Goal: Task Accomplishment & Management: Manage account settings

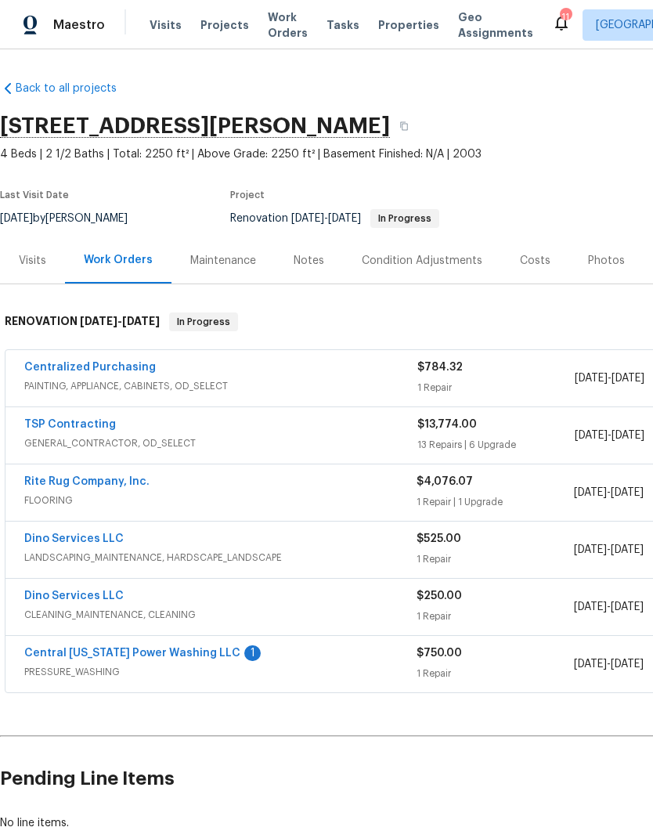
click at [194, 653] on link "Central [US_STATE] Power Washing LLC" at bounding box center [132, 653] width 216 height 11
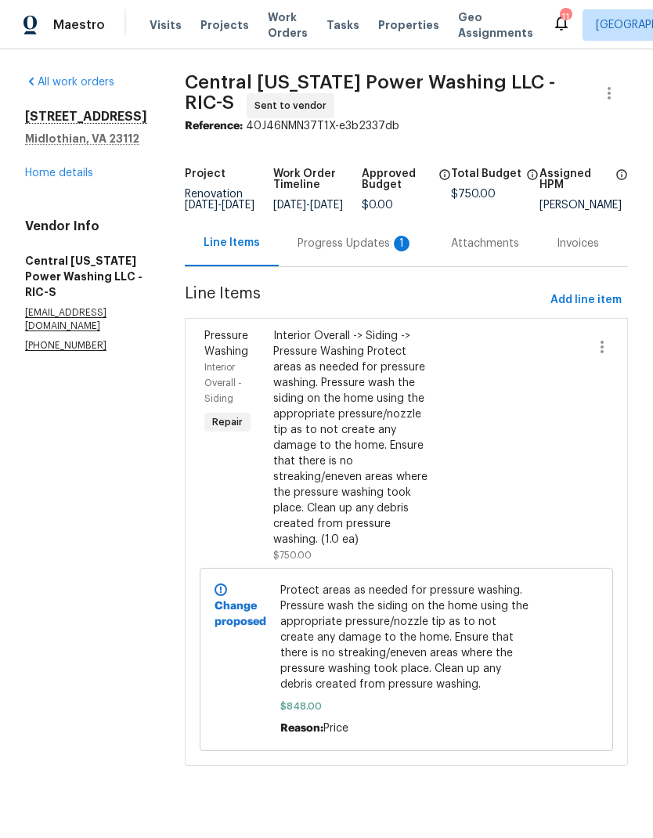
click at [355, 266] on div "Progress Updates 1" at bounding box center [356, 243] width 154 height 46
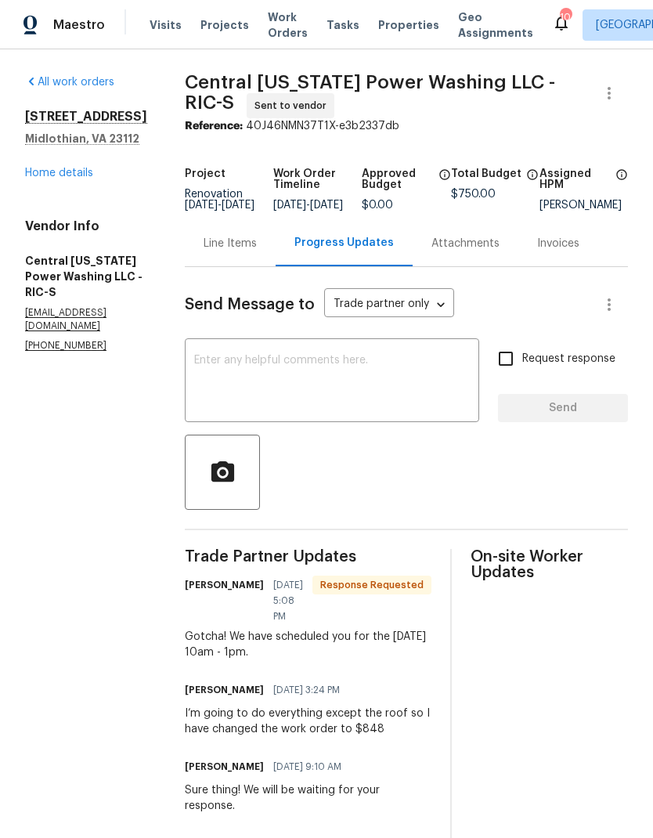
click at [438, 392] on textarea at bounding box center [332, 382] width 276 height 55
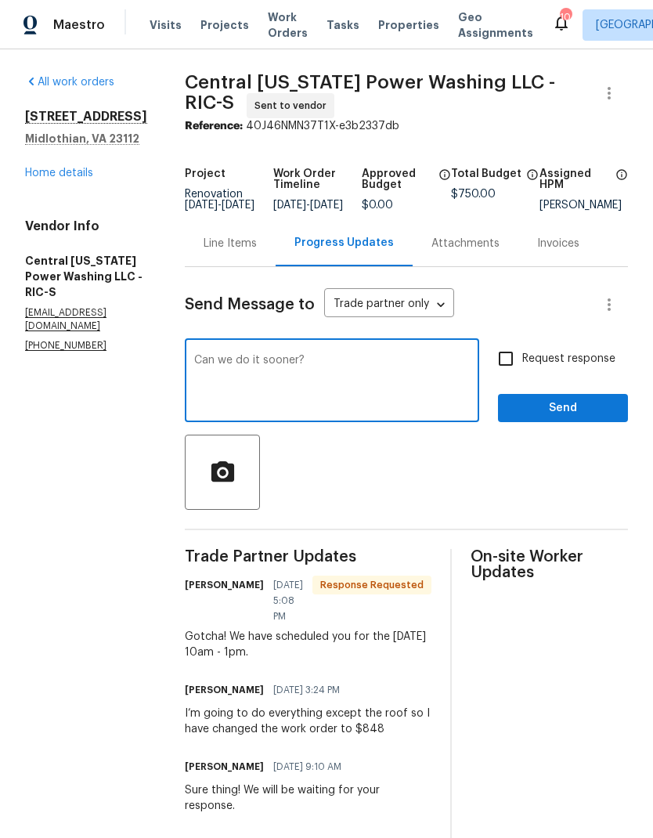
type textarea "Can we do it sooner?"
click at [516, 370] on input "Request response" at bounding box center [506, 358] width 33 height 33
checkbox input "true"
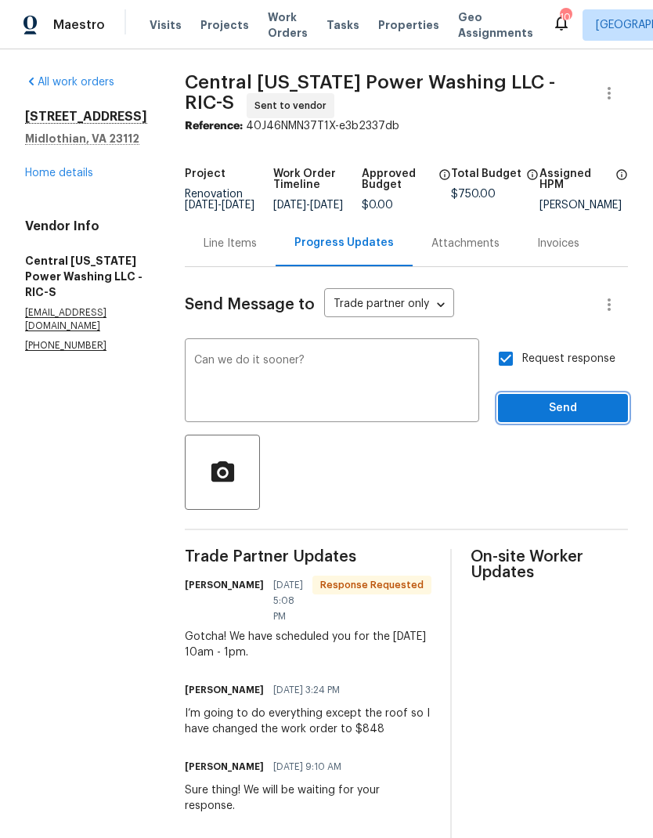
click at [563, 418] on span "Send" at bounding box center [563, 409] width 105 height 20
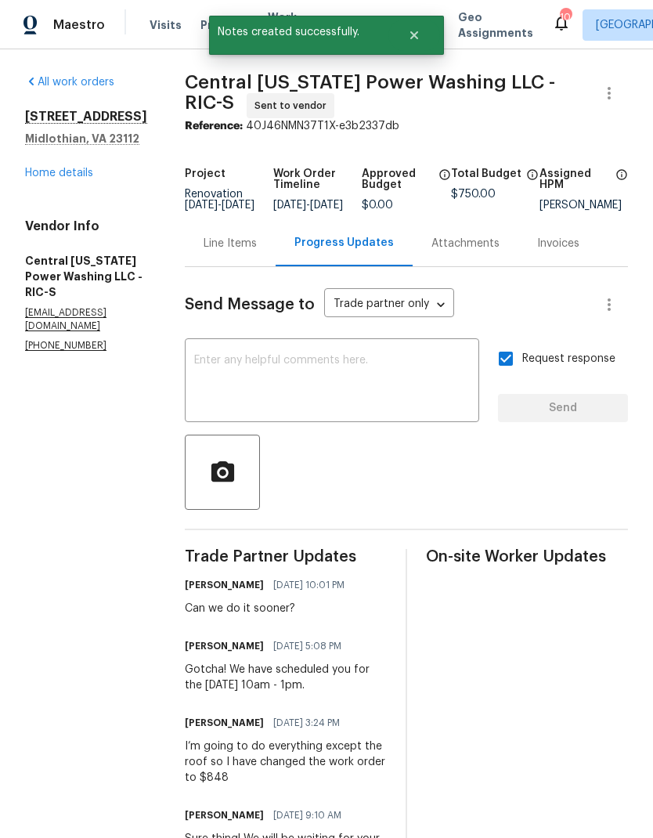
click at [42, 179] on link "Home details" at bounding box center [59, 173] width 68 height 11
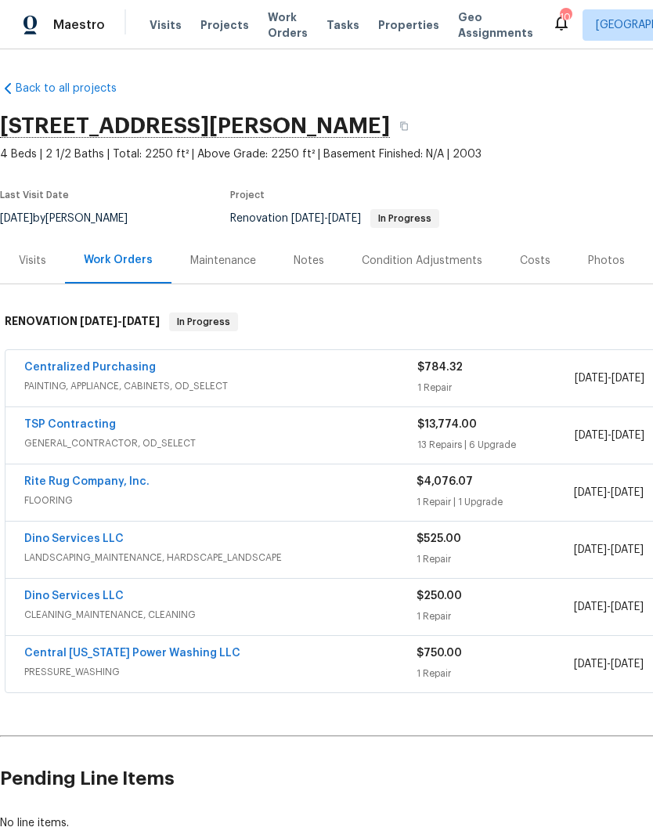
click at [45, 428] on link "TSP Contracting" at bounding box center [70, 424] width 92 height 11
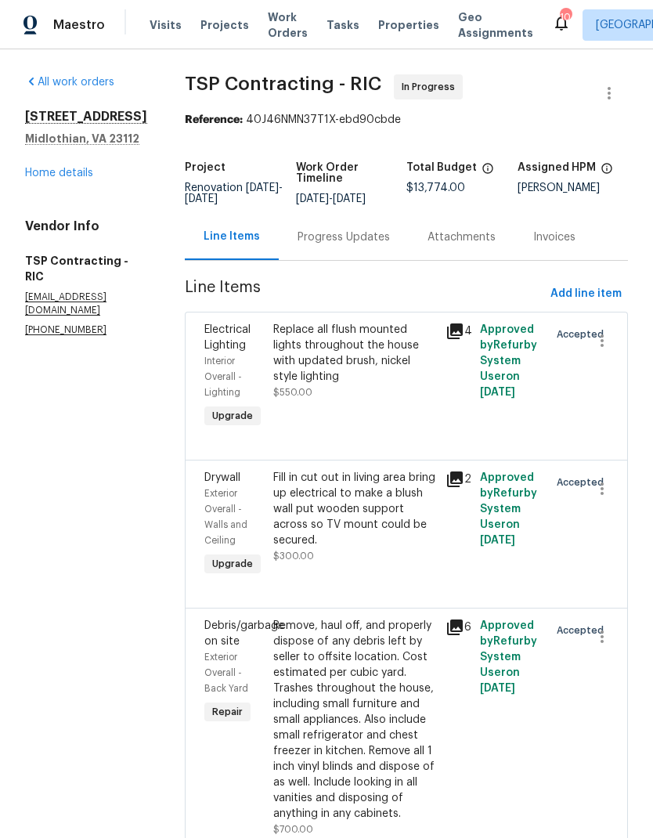
click at [38, 179] on link "Home details" at bounding box center [59, 173] width 68 height 11
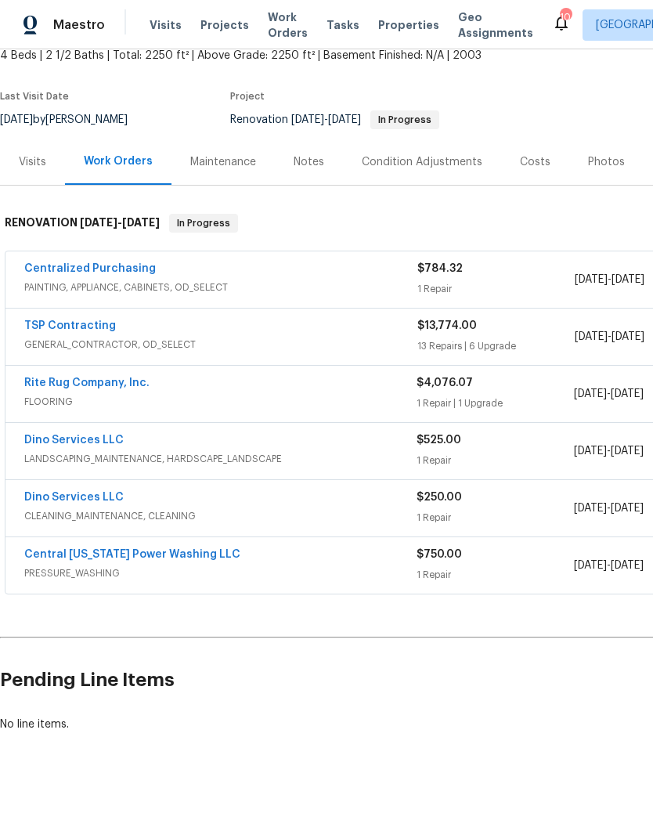
scroll to position [99, 0]
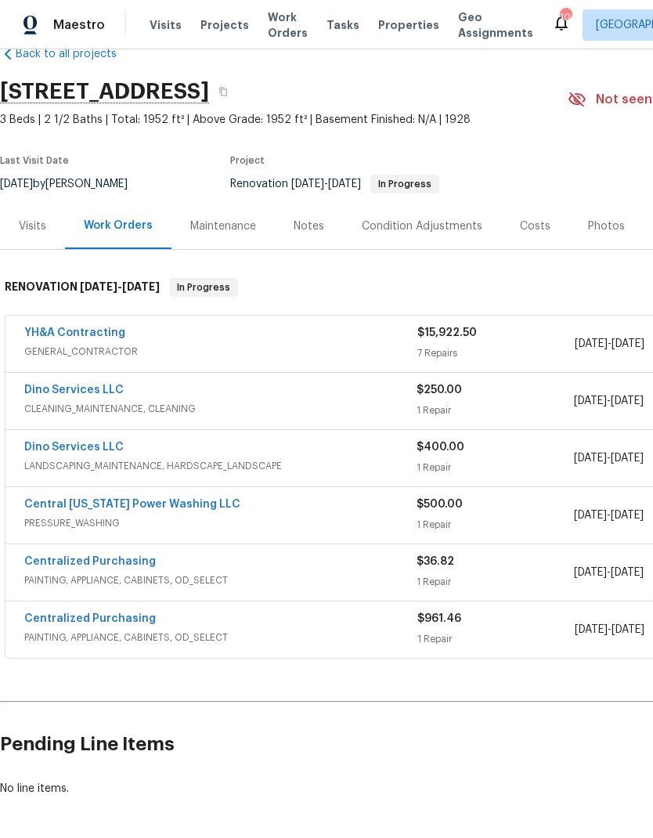
scroll to position [34, 0]
click at [48, 330] on link "YH&A Contracting" at bounding box center [74, 332] width 101 height 11
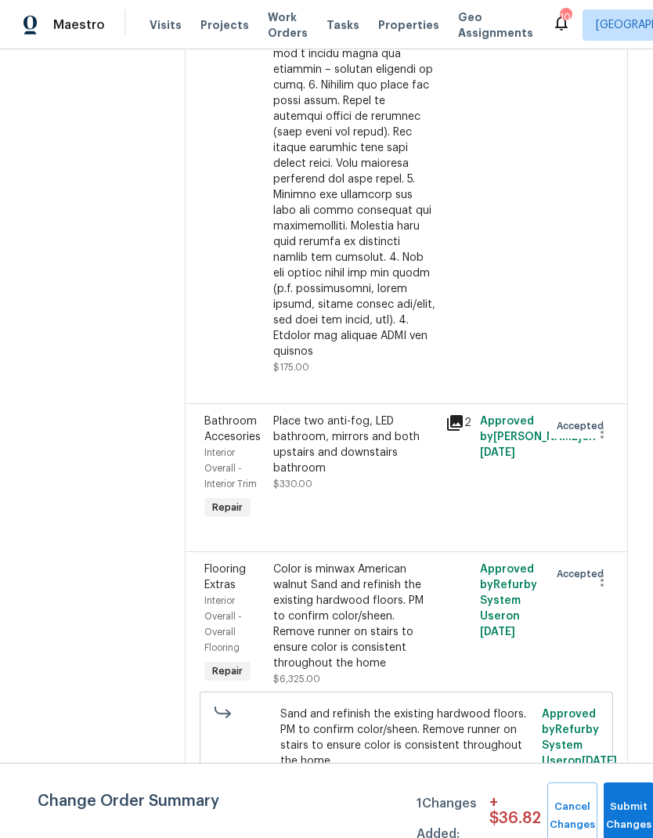
scroll to position [543, 0]
click at [449, 414] on icon at bounding box center [455, 422] width 16 height 16
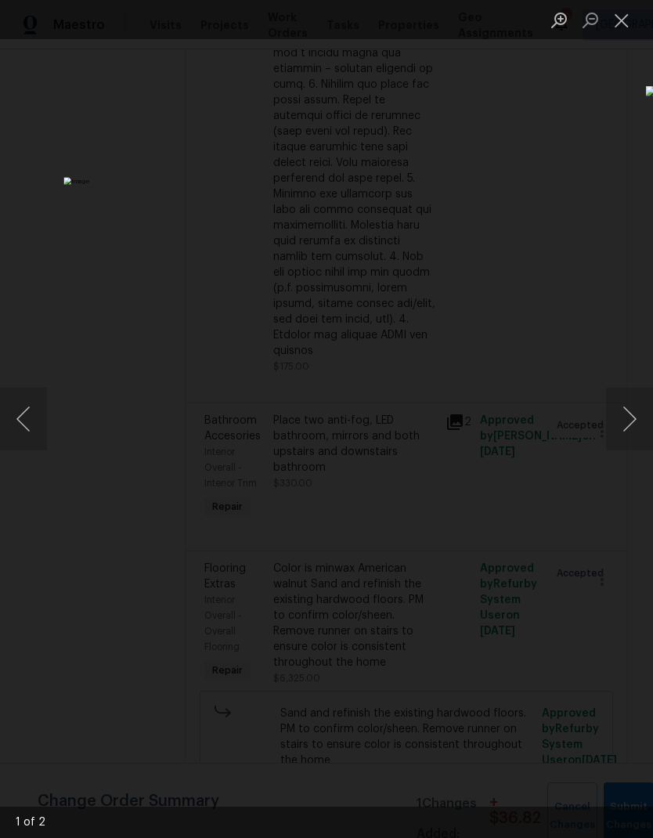
click at [630, 417] on button "Next image" at bounding box center [629, 419] width 47 height 63
click at [627, 423] on button "Next image" at bounding box center [629, 419] width 47 height 63
click at [626, 20] on button "Close lightbox" at bounding box center [621, 19] width 31 height 27
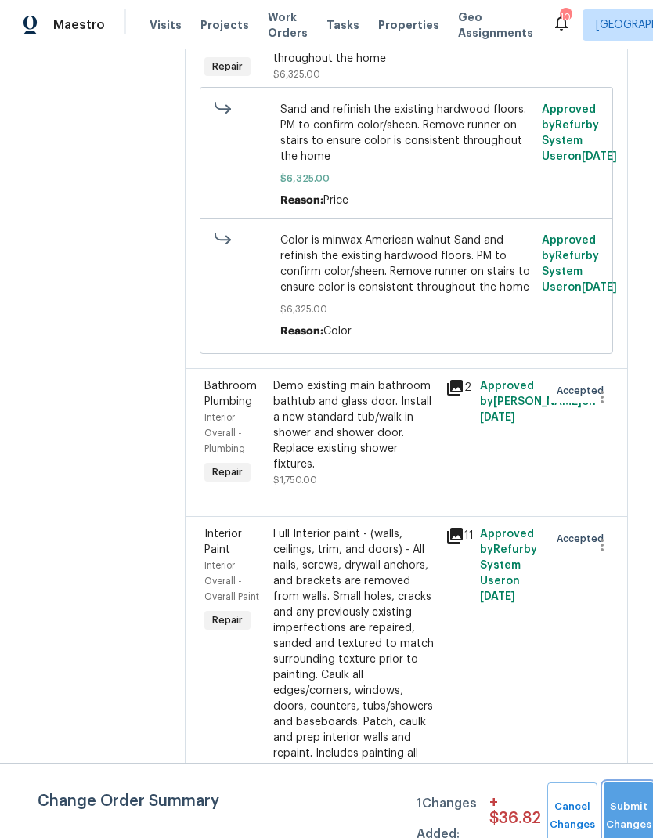
click at [620, 791] on button "Submit Changes" at bounding box center [629, 816] width 50 height 67
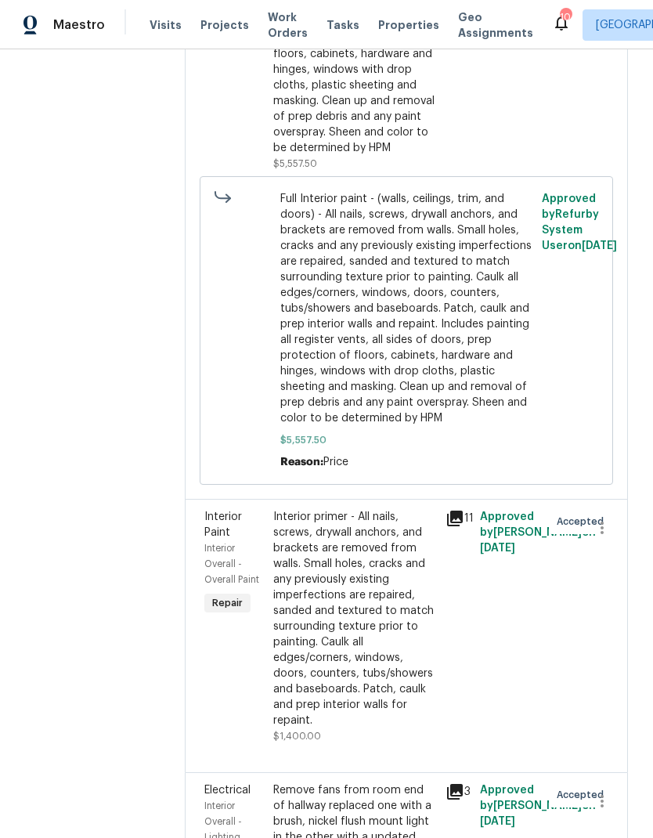
scroll to position [1893, 0]
click at [450, 783] on icon at bounding box center [455, 792] width 19 height 19
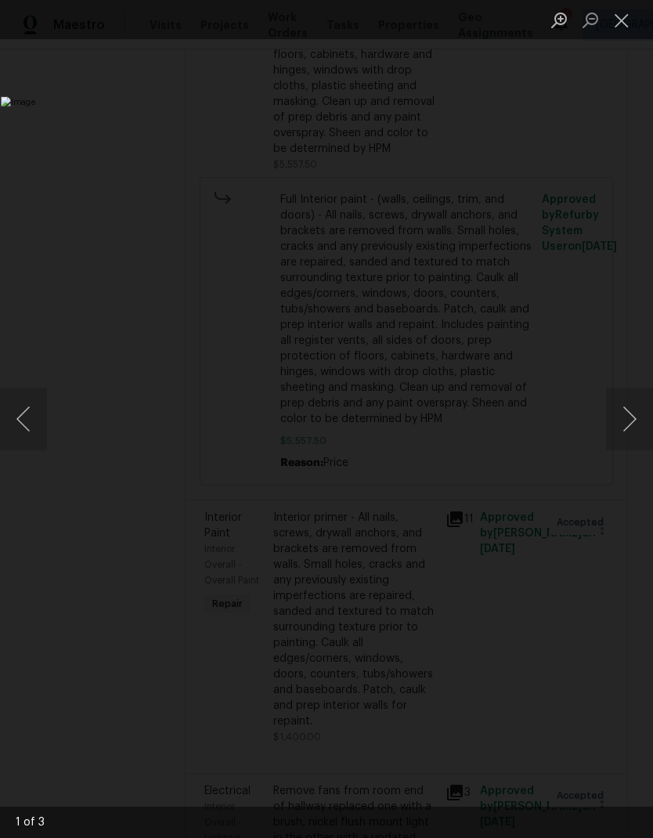
click at [621, 417] on button "Next image" at bounding box center [629, 419] width 47 height 63
click at [617, 420] on button "Next image" at bounding box center [629, 419] width 47 height 63
click at [619, 418] on button "Next image" at bounding box center [629, 419] width 47 height 63
click at [606, 16] on button "Close lightbox" at bounding box center [621, 19] width 31 height 27
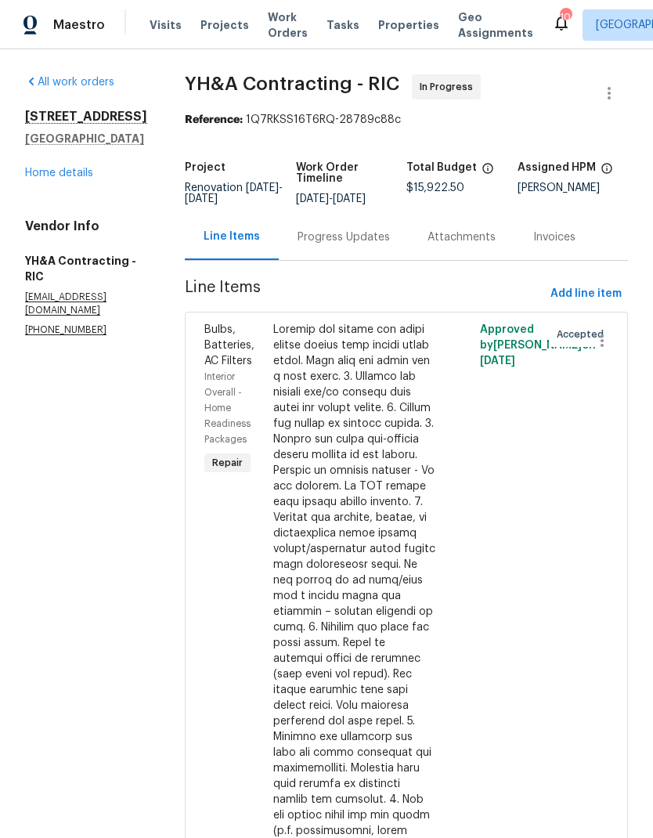
scroll to position [0, 0]
click at [52, 179] on link "Home details" at bounding box center [59, 173] width 68 height 11
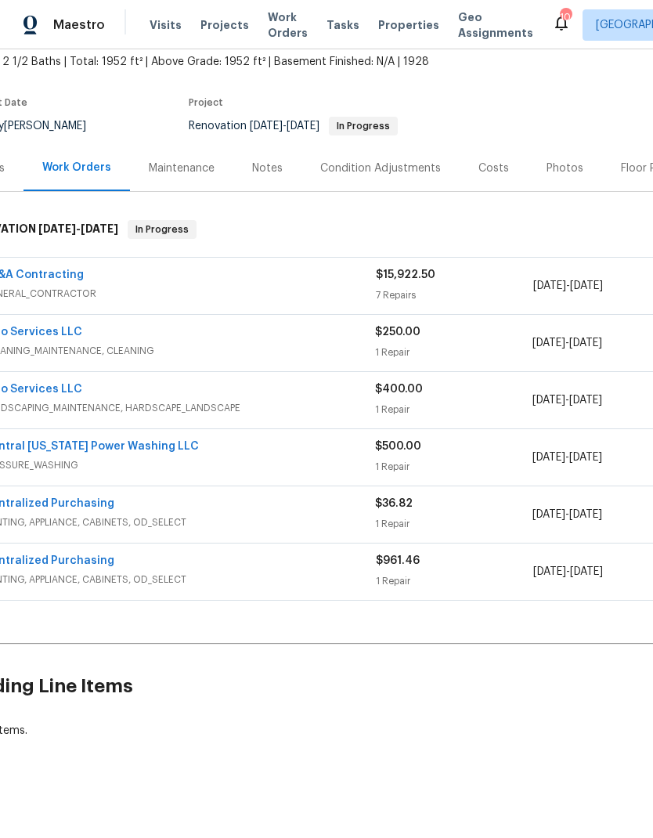
scroll to position [94, 34]
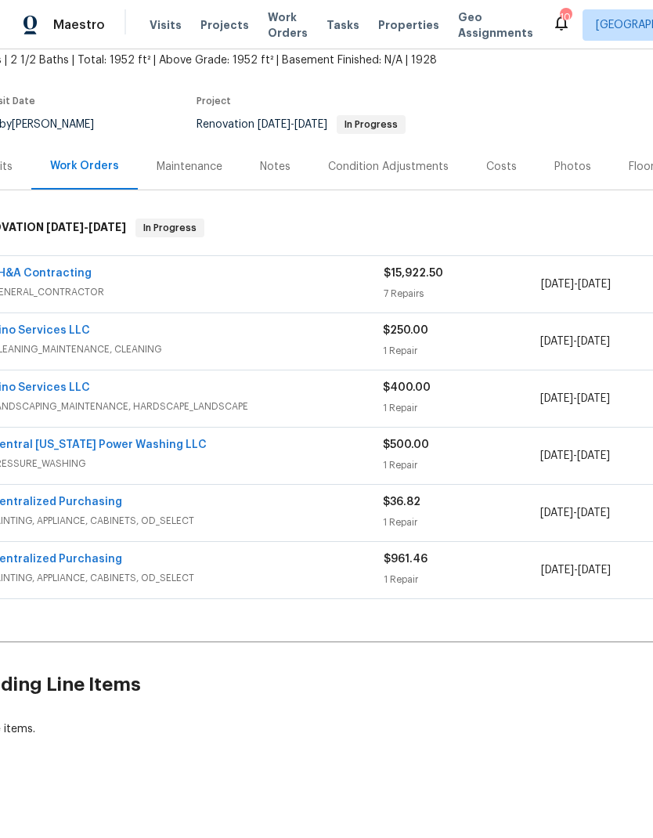
click at [80, 439] on link "Central [US_STATE] Power Washing LLC" at bounding box center [99, 444] width 216 height 11
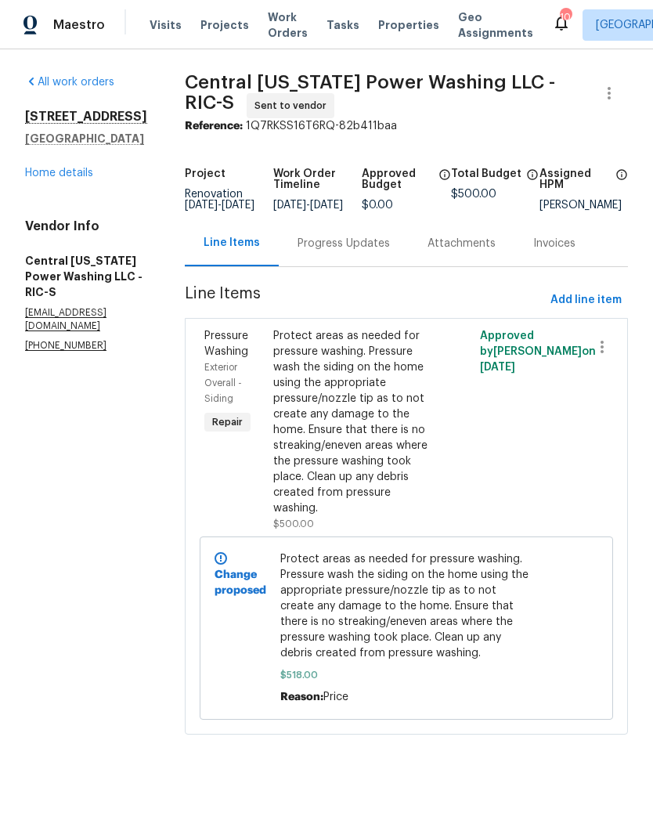
click at [372, 381] on div "Protect areas as needed for pressure washing. Pressure wash the siding on the h…" at bounding box center [354, 422] width 163 height 188
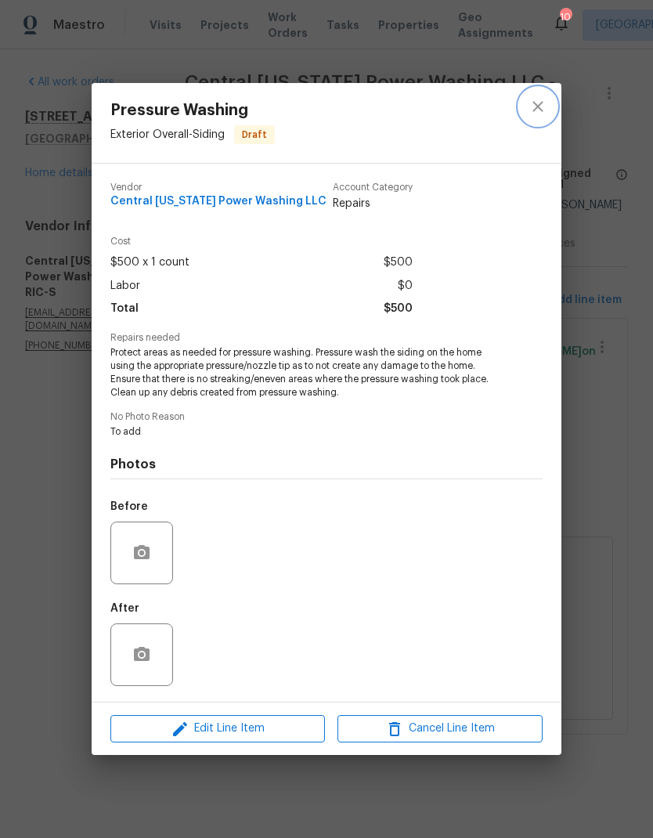
click at [539, 107] on icon "close" at bounding box center [538, 107] width 10 height 10
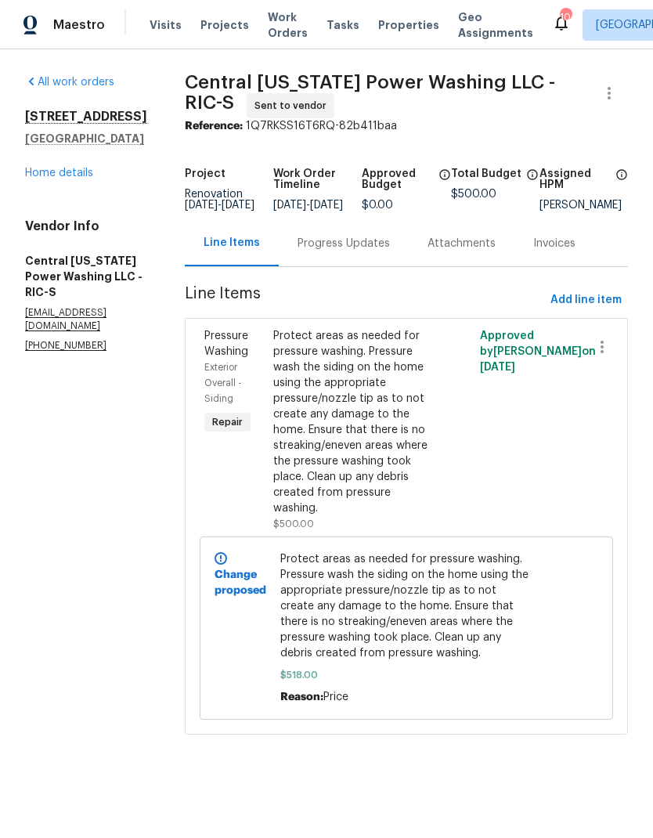
click at [331, 251] on div "Progress Updates" at bounding box center [344, 244] width 92 height 16
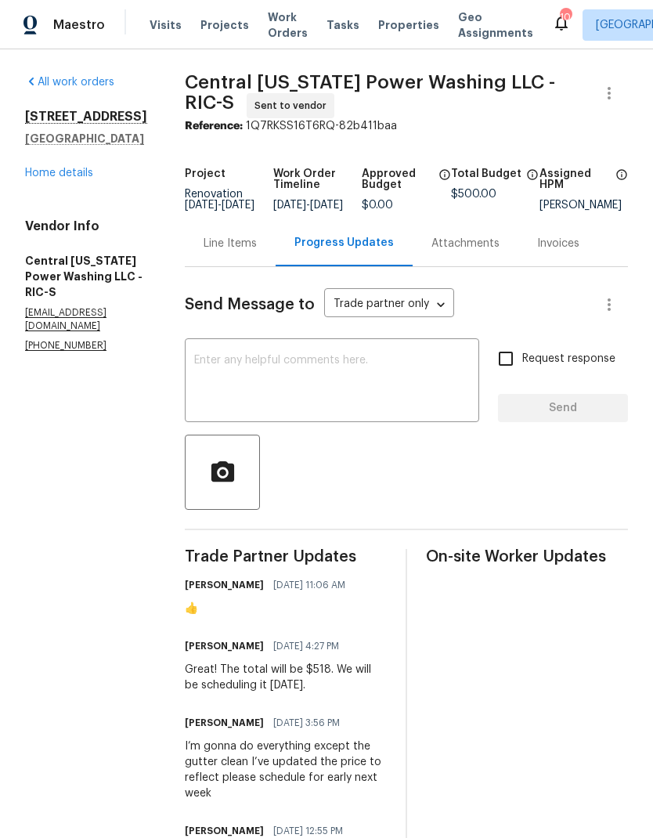
click at [199, 392] on textarea at bounding box center [332, 382] width 276 height 55
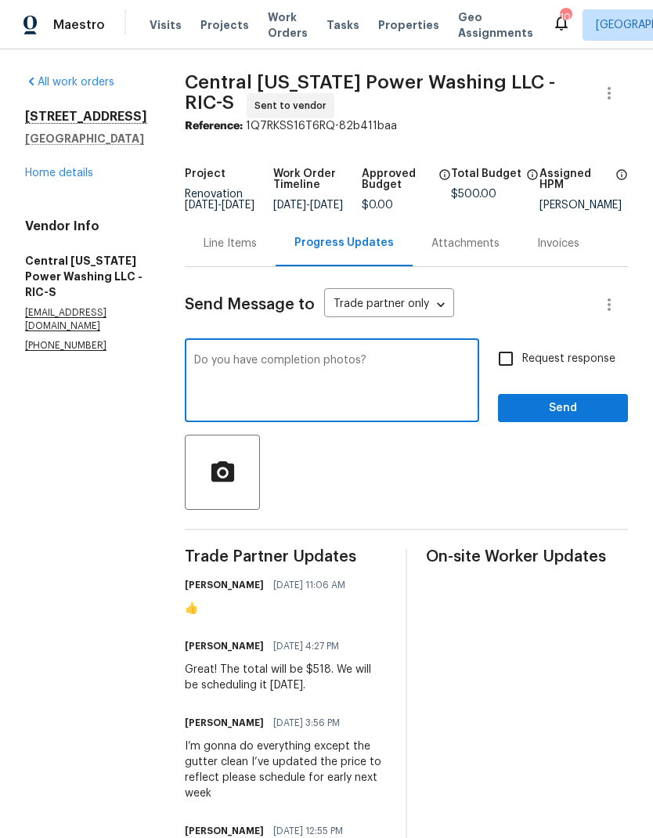
type textarea "Do you have completion photos?"
click at [579, 407] on button "Send" at bounding box center [563, 408] width 130 height 29
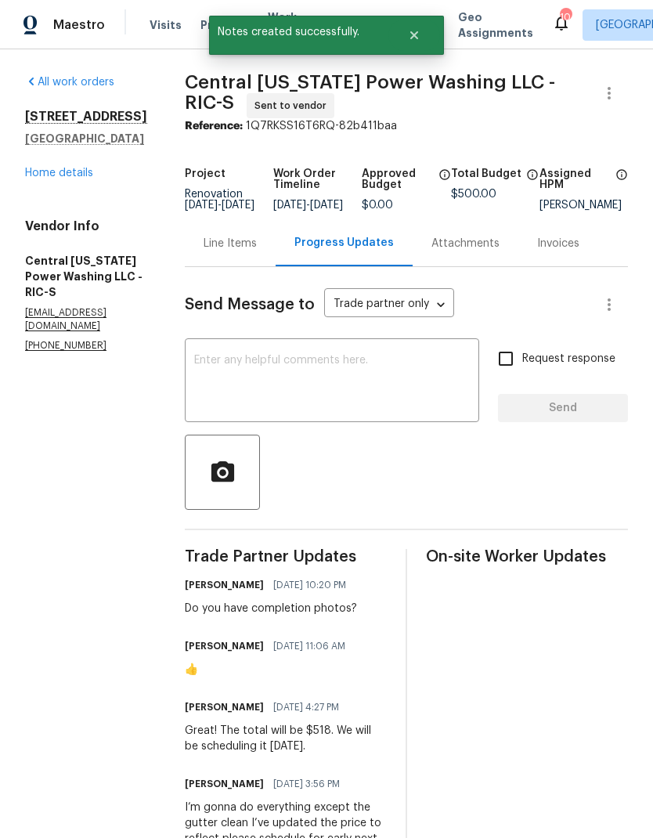
click at [38, 179] on link "Home details" at bounding box center [59, 173] width 68 height 11
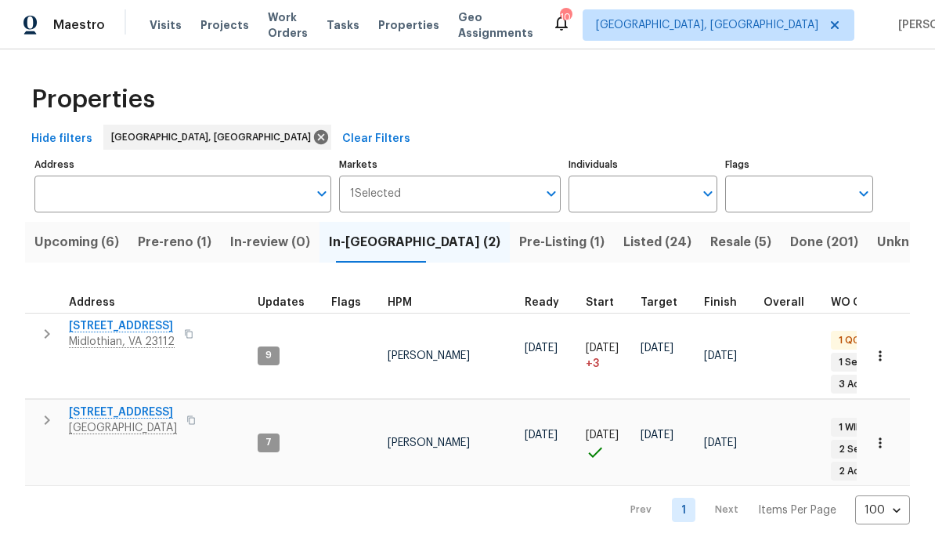
click at [519, 239] on span "Pre-Listing (1)" at bounding box center [561, 242] width 85 height 22
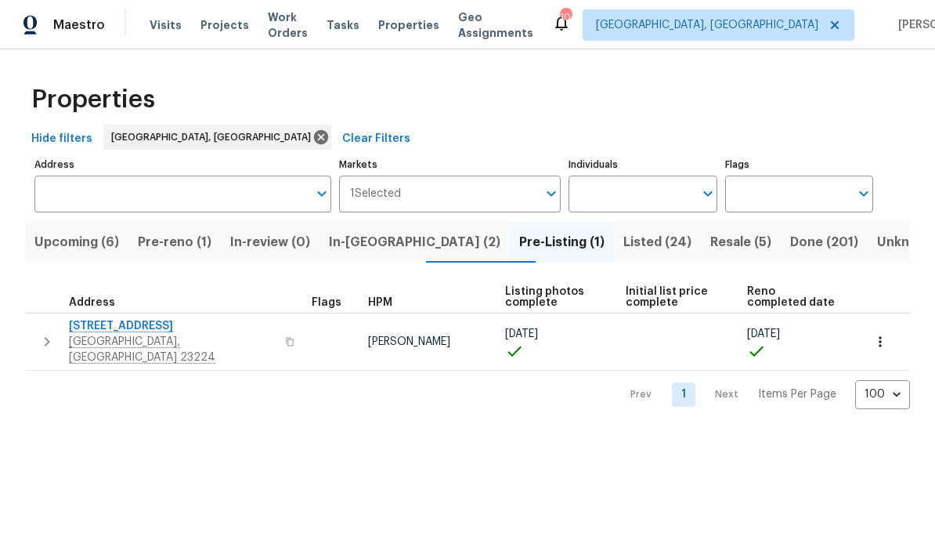
click at [67, 243] on span "Upcoming (6)" at bounding box center [76, 242] width 85 height 22
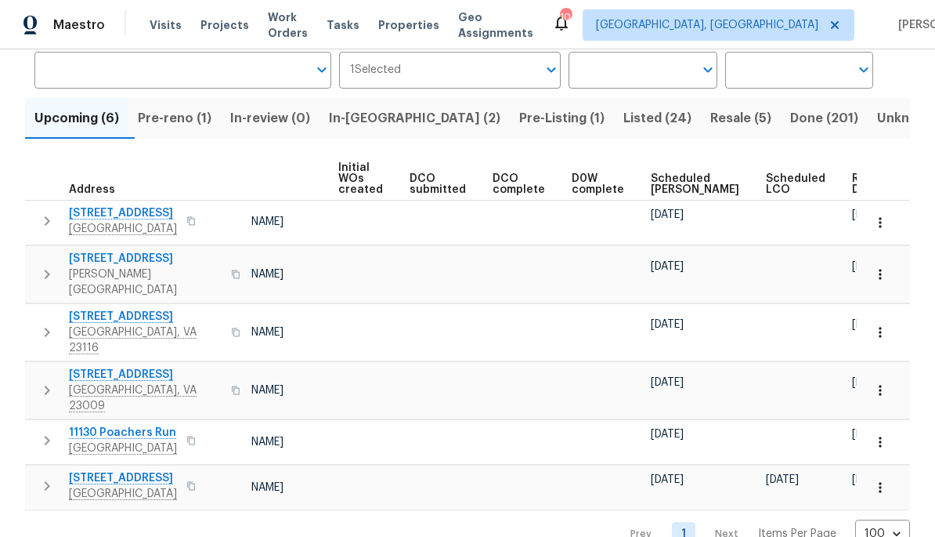
scroll to position [0, 112]
click at [853, 189] on span "Ready Date" at bounding box center [870, 184] width 34 height 22
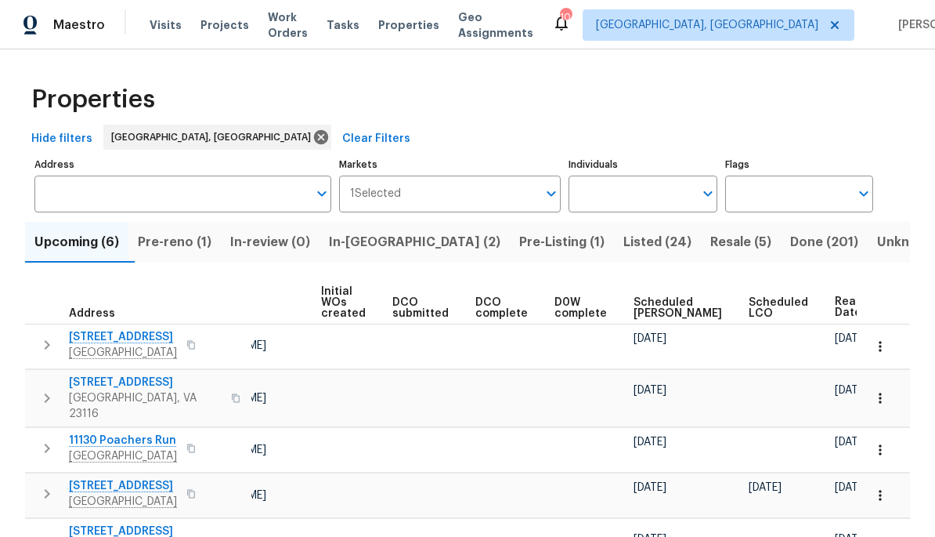
scroll to position [0, 129]
click at [836, 315] on span "Ready Date" at bounding box center [853, 307] width 34 height 22
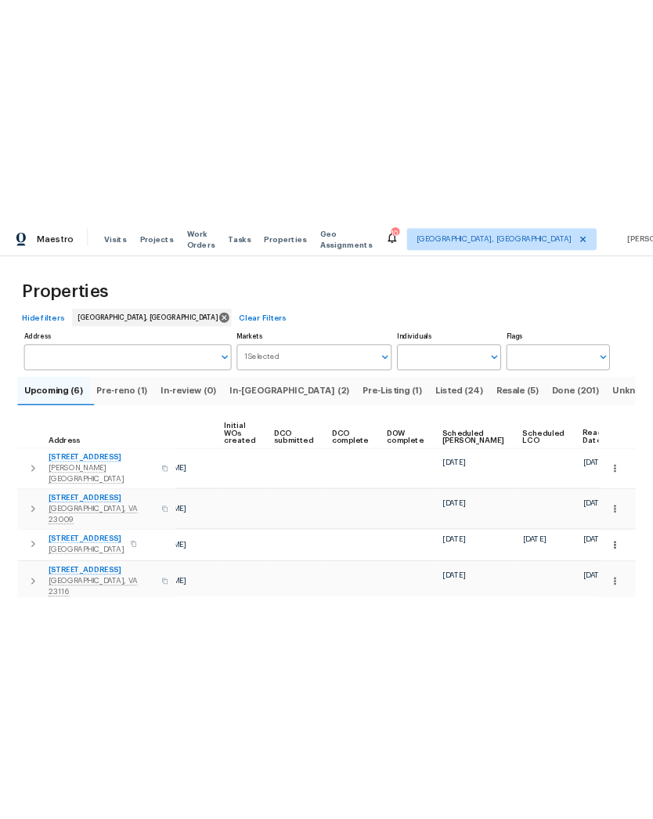
scroll to position [0, 129]
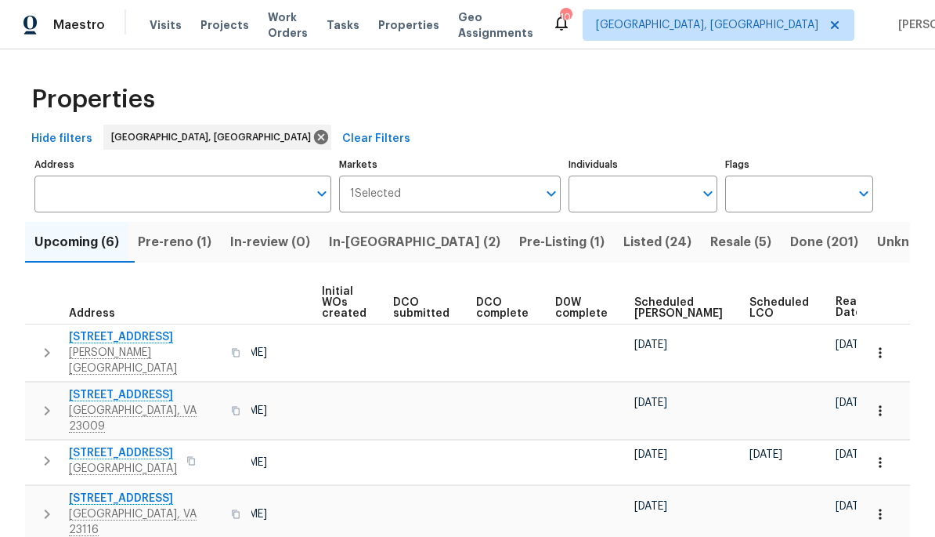
click at [836, 305] on span "Ready Date" at bounding box center [853, 307] width 34 height 22
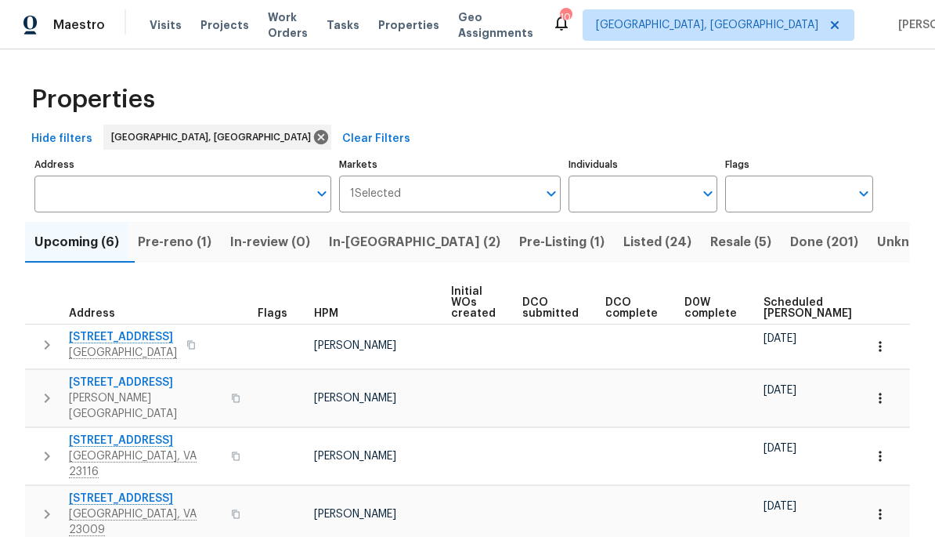
click at [170, 252] on span "Pre-reno (1)" at bounding box center [175, 242] width 74 height 22
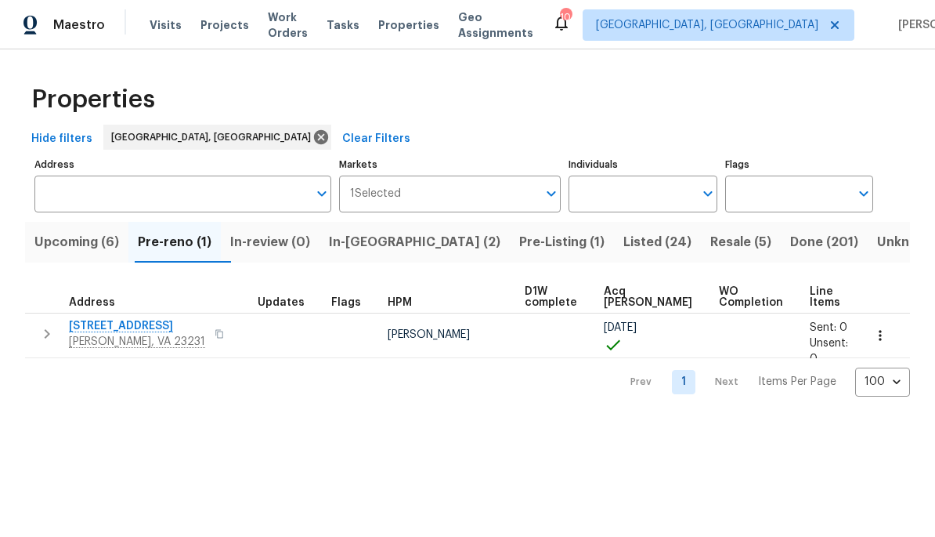
click at [86, 335] on span "Henrico, VA 23231" at bounding box center [137, 342] width 136 height 16
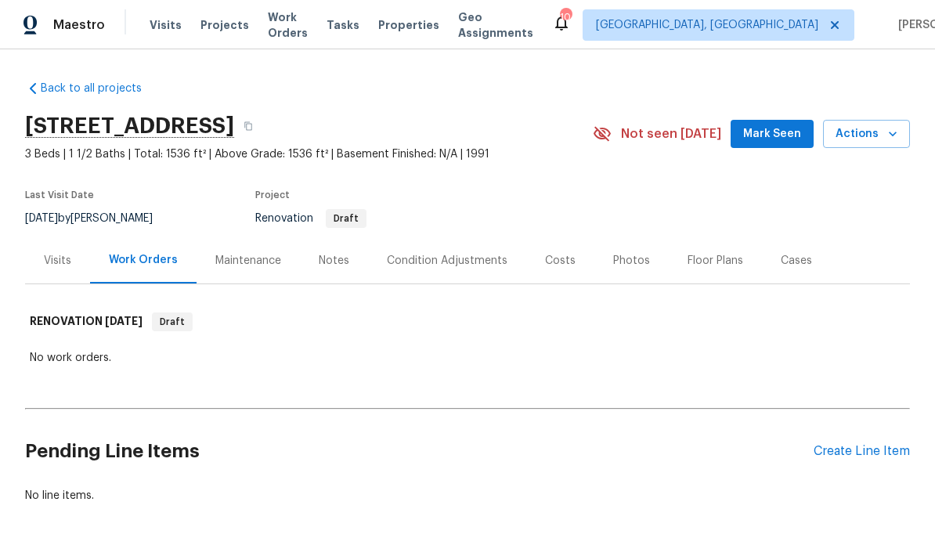
click at [486, 265] on div "Condition Adjustments" at bounding box center [447, 261] width 121 height 16
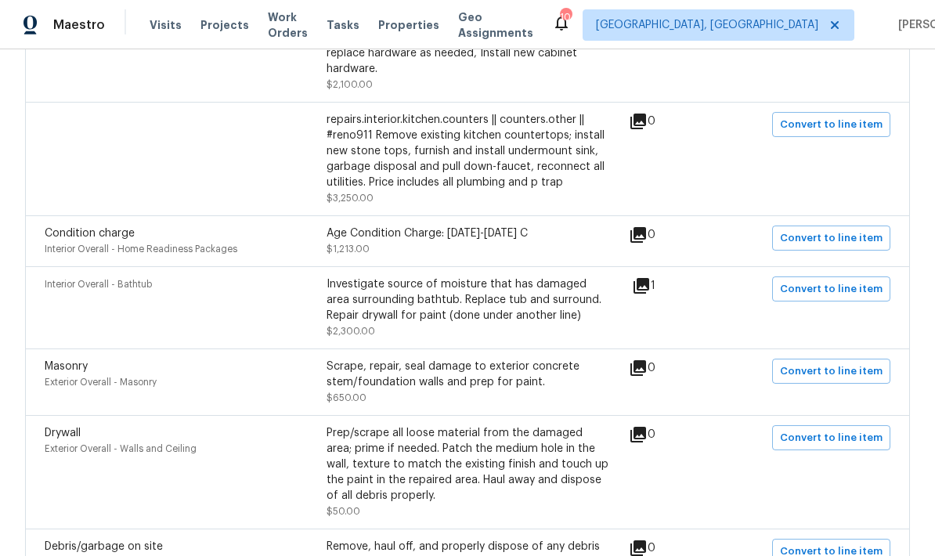
scroll to position [590, 0]
click at [649, 284] on icon at bounding box center [642, 285] width 16 height 16
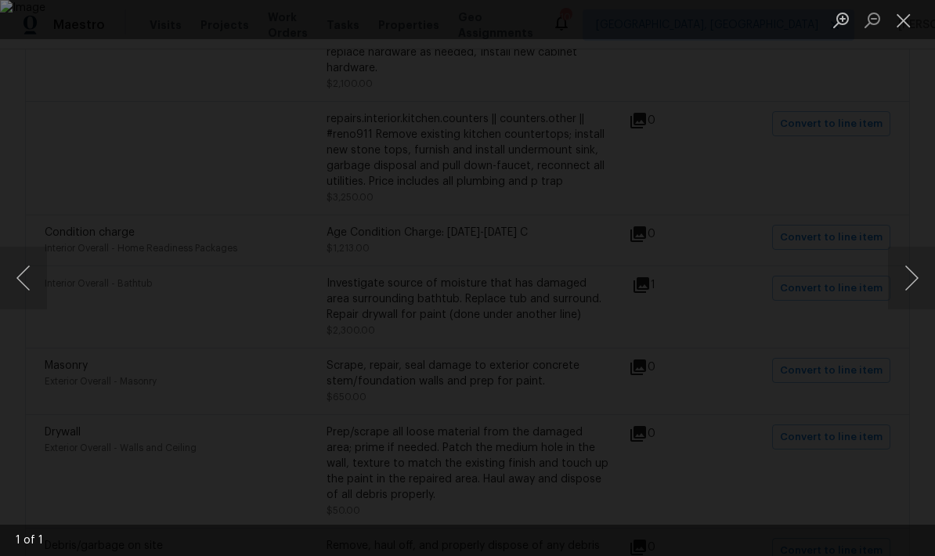
click at [902, 23] on button "Close lightbox" at bounding box center [903, 19] width 31 height 27
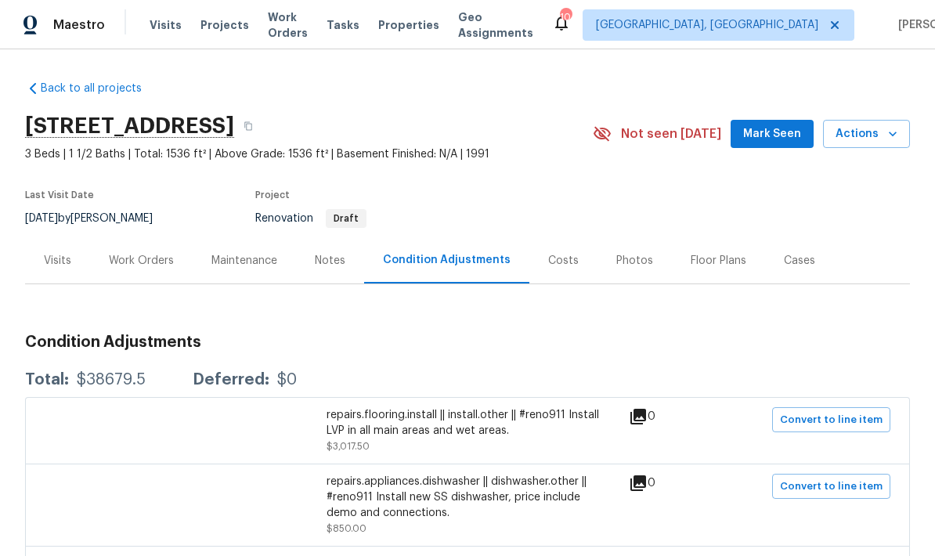
scroll to position [0, 0]
click at [337, 258] on div "Notes" at bounding box center [330, 261] width 31 height 16
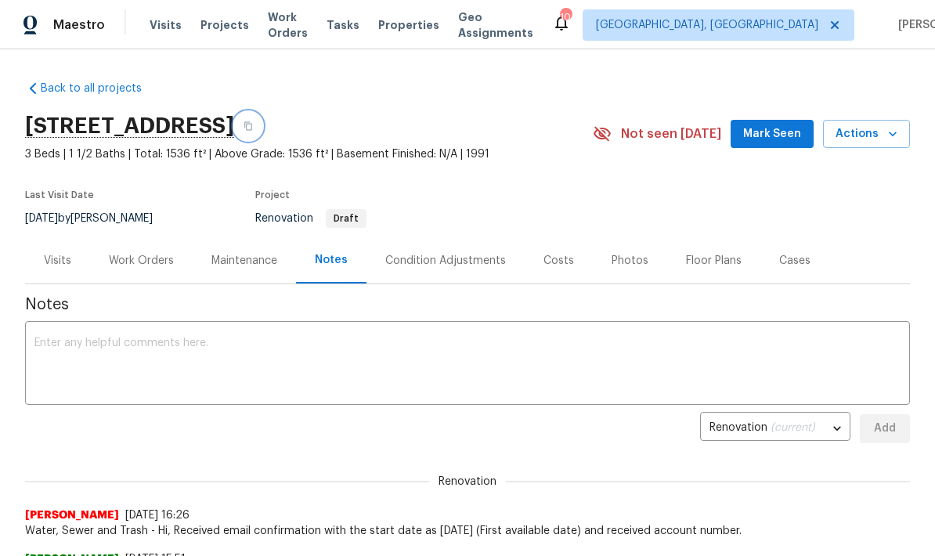
click at [262, 125] on button "button" at bounding box center [248, 126] width 28 height 28
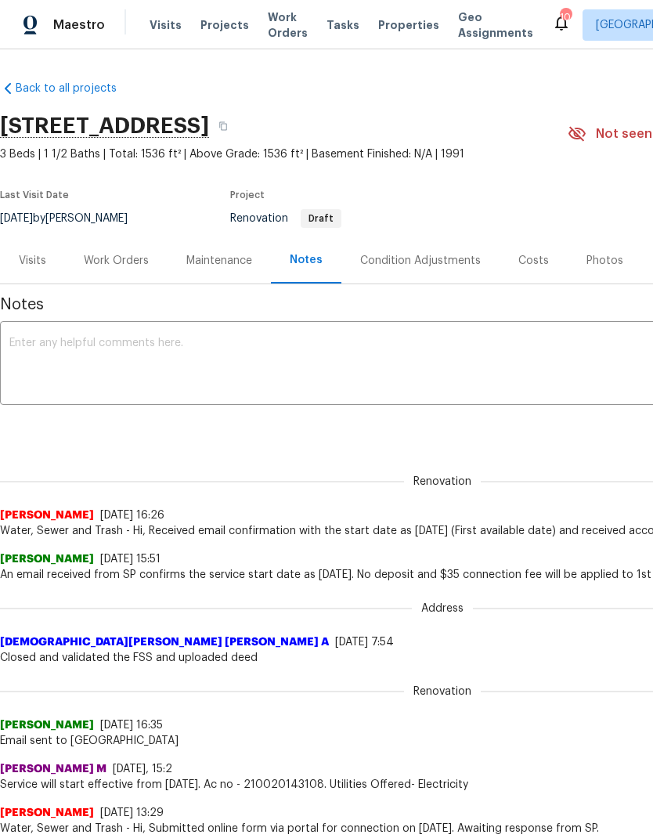
click at [99, 266] on div "Work Orders" at bounding box center [116, 261] width 65 height 16
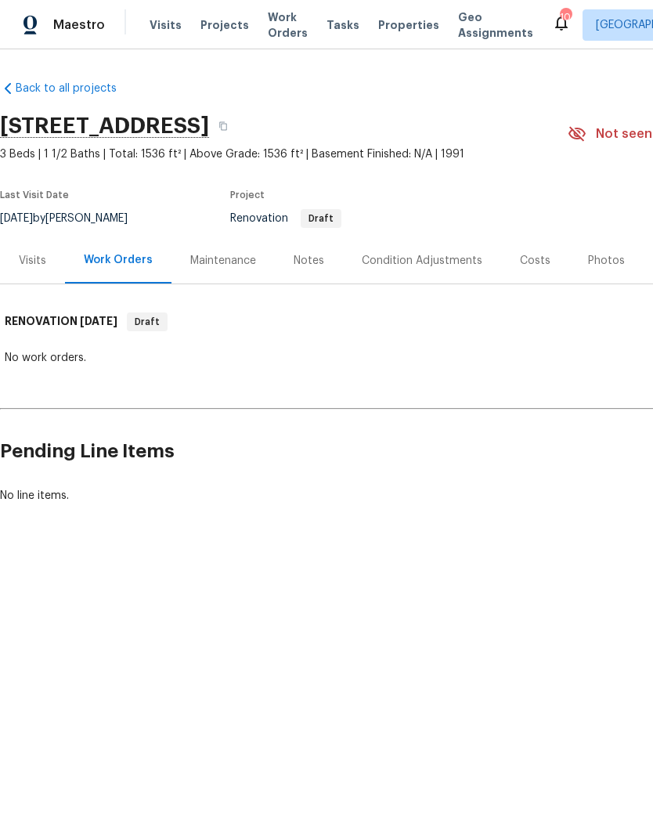
click at [24, 280] on div "Visits" at bounding box center [32, 260] width 65 height 46
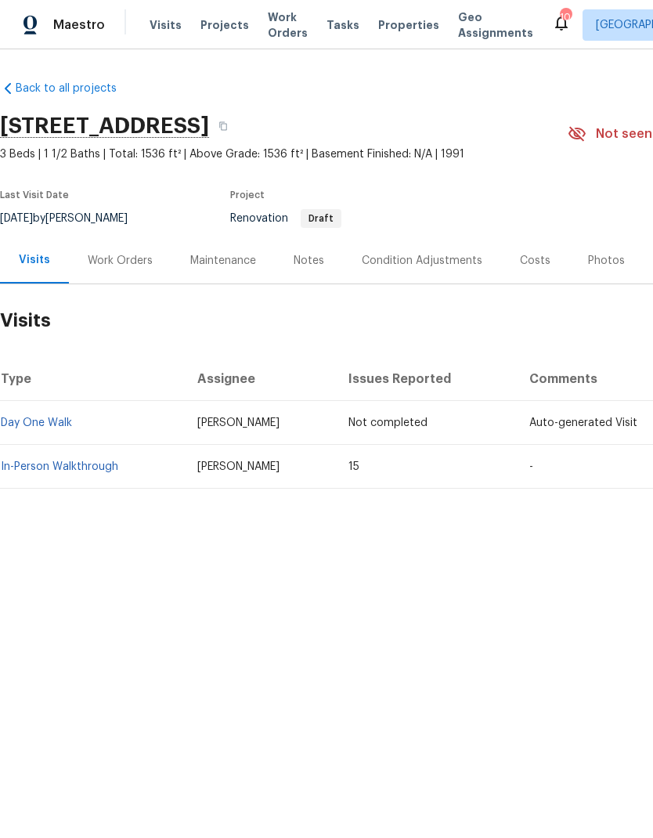
click at [378, 555] on html "Maestro Visits Projects Work Orders Tasks Properties Geo Assignments 10 Richmon…" at bounding box center [326, 297] width 653 height 595
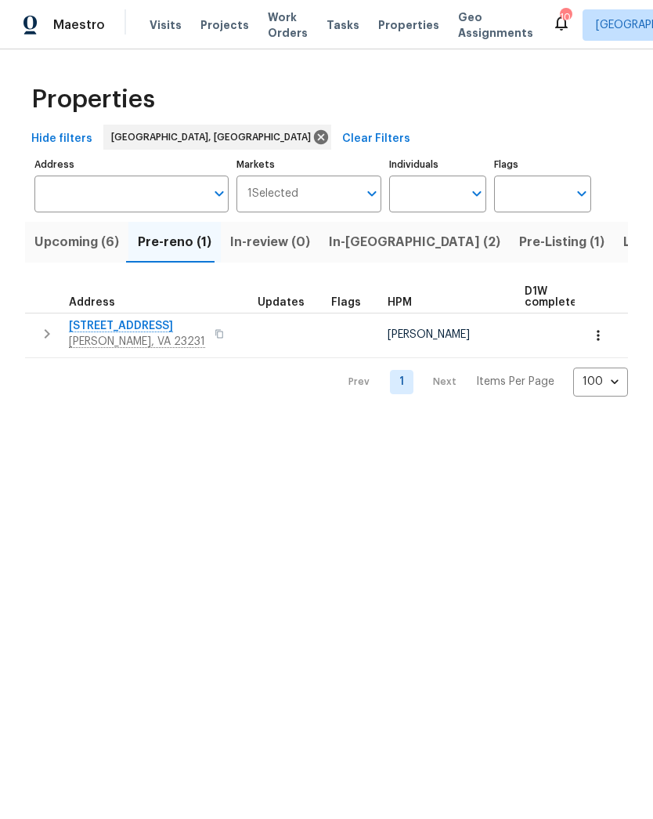
click at [371, 246] on span "In-[GEOGRAPHIC_DATA] (2)" at bounding box center [415, 242] width 172 height 22
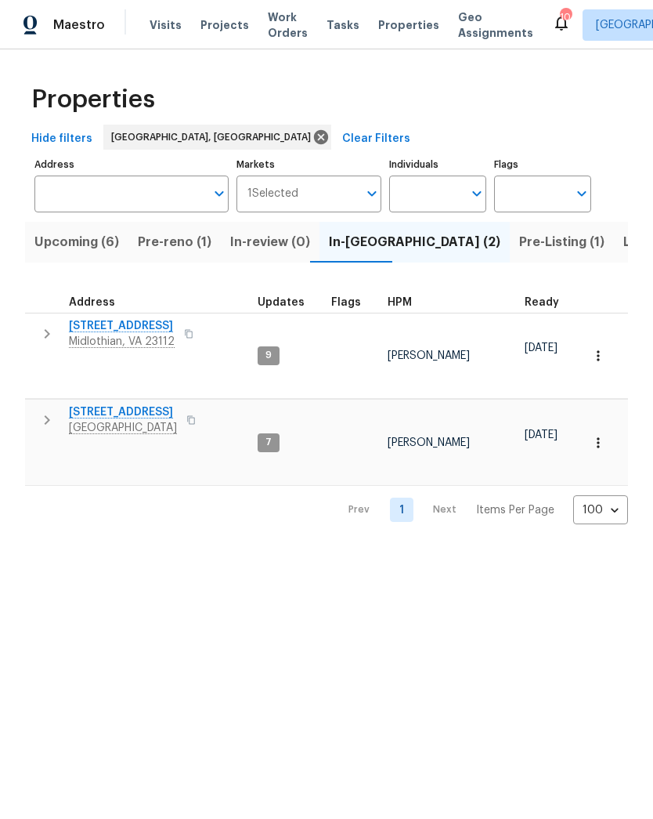
click at [146, 314] on td "[STREET_ADDRESS][PERSON_NAME]" at bounding box center [138, 333] width 226 height 41
click at [151, 338] on span "Midlothian, VA 23112" at bounding box center [122, 342] width 106 height 16
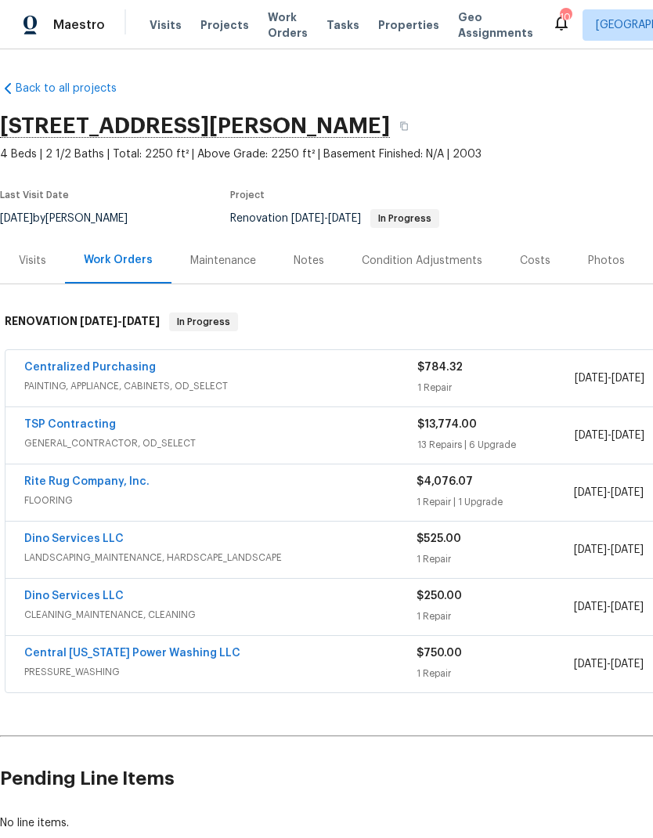
click at [317, 260] on div "Notes" at bounding box center [309, 261] width 31 height 16
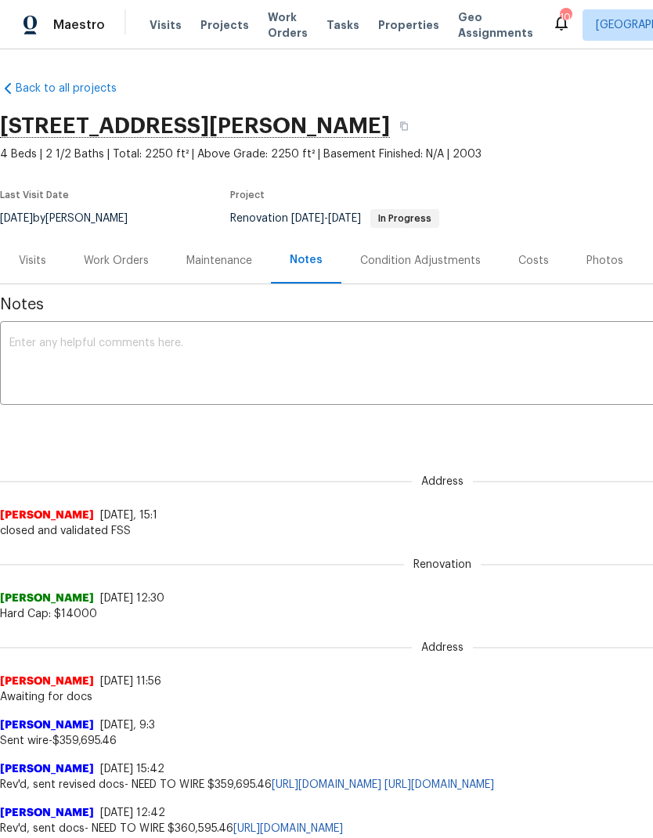
click at [335, 353] on textarea at bounding box center [442, 365] width 866 height 55
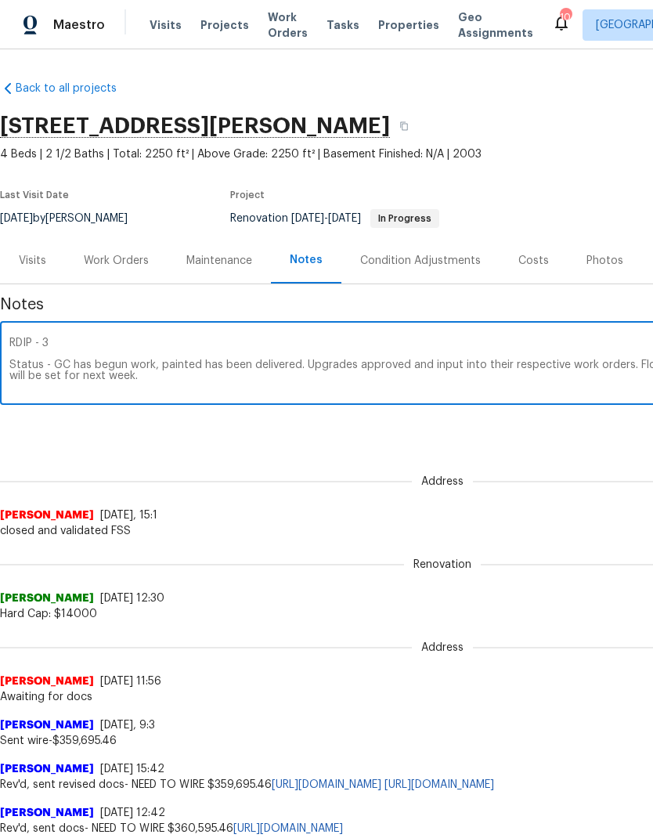
click at [574, 386] on textarea "RDIP - 3 Status - GC has begun work, painted has been delivered. Upgrades appro…" at bounding box center [442, 365] width 866 height 55
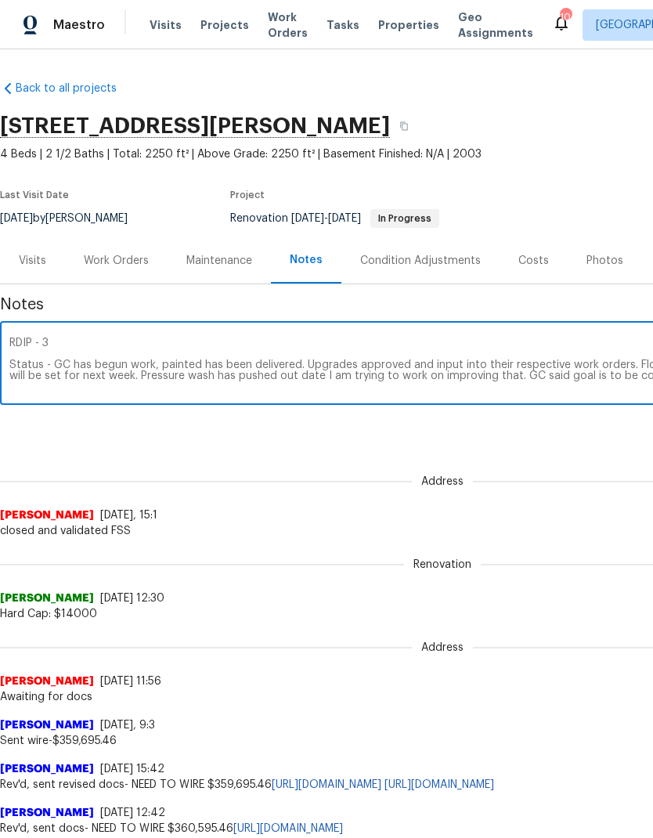
scroll to position [0, 232]
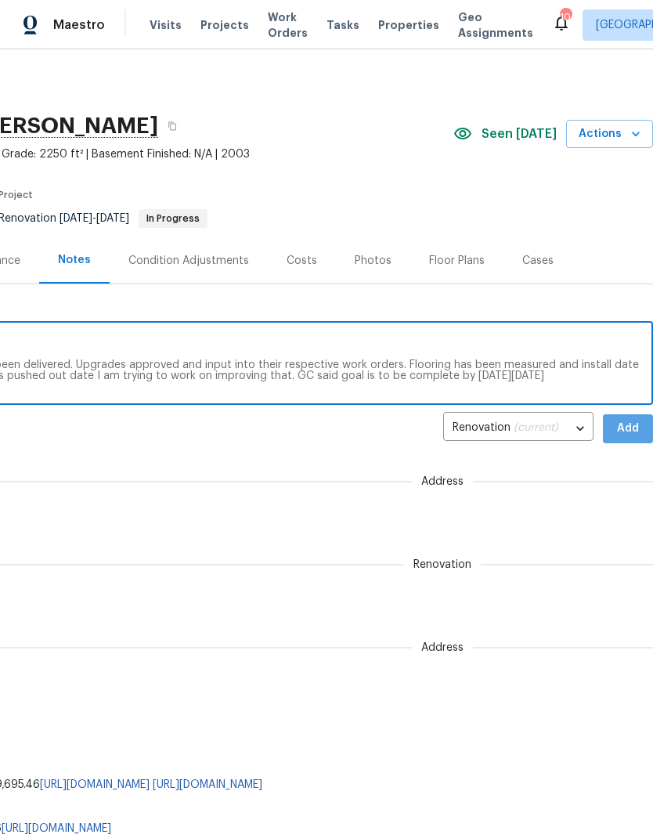
type textarea "RDIP - 3 Status - GC has begun work, painted has been delivered. Upgrades appro…"
click at [628, 434] on span "Add" at bounding box center [628, 429] width 25 height 20
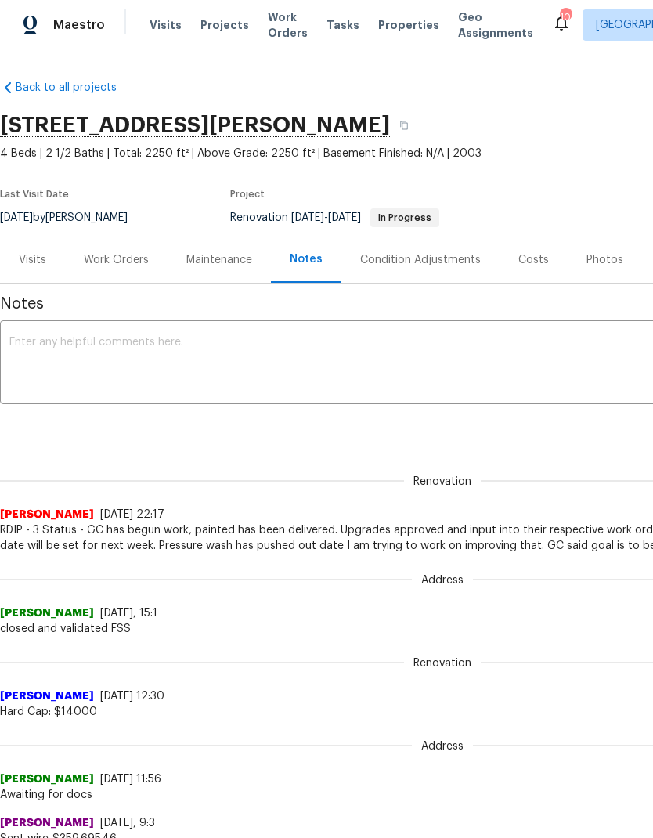
scroll to position [-1, 0]
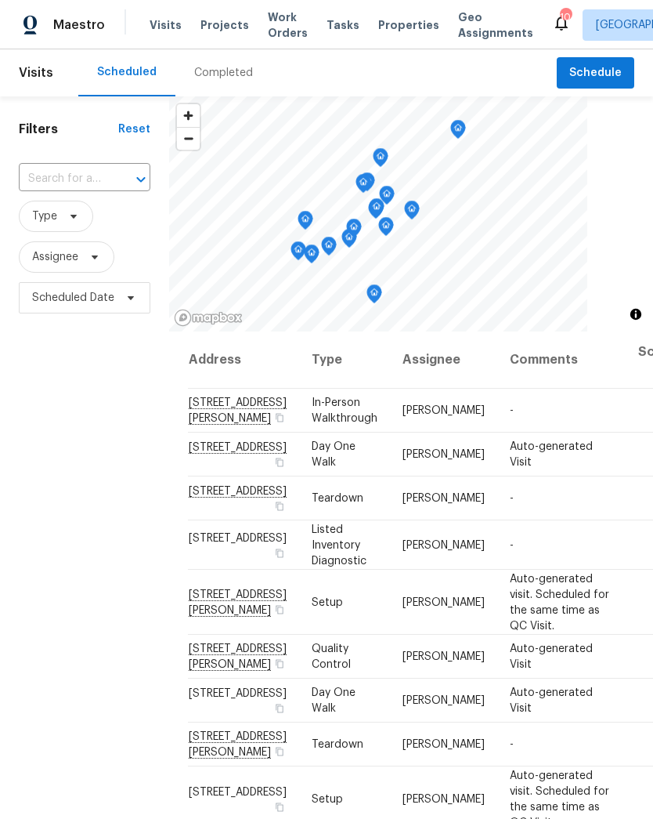
click at [464, 128] on icon "Map marker" at bounding box center [458, 130] width 14 height 18
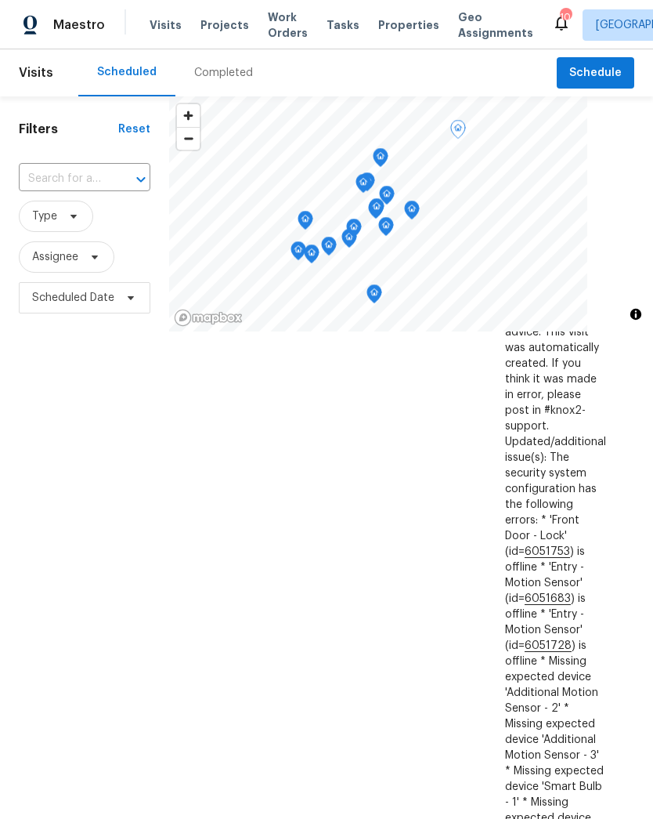
scroll to position [1603, 5]
click at [460, 128] on icon "Map marker" at bounding box center [458, 129] width 5 height 4
